Goal: Navigation & Orientation: Go to known website

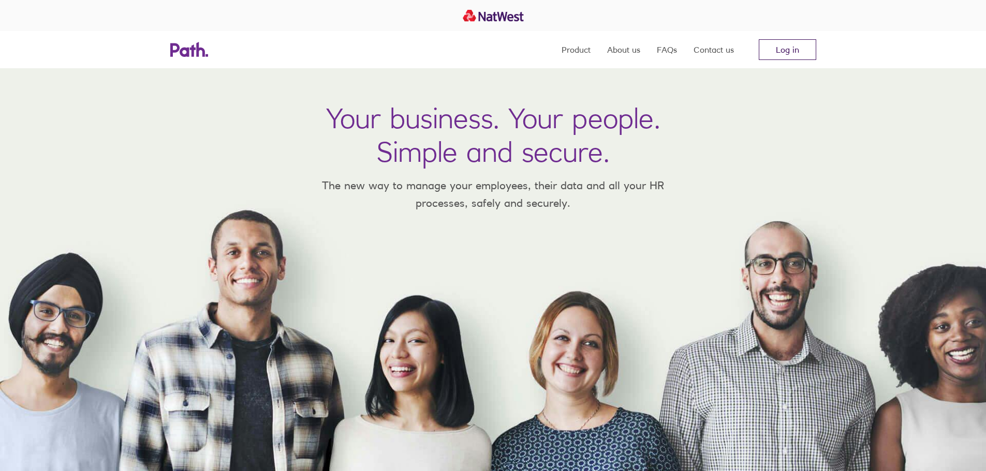
click at [786, 54] on link "Log in" at bounding box center [787, 49] width 57 height 21
